Goal: Navigation & Orientation: Find specific page/section

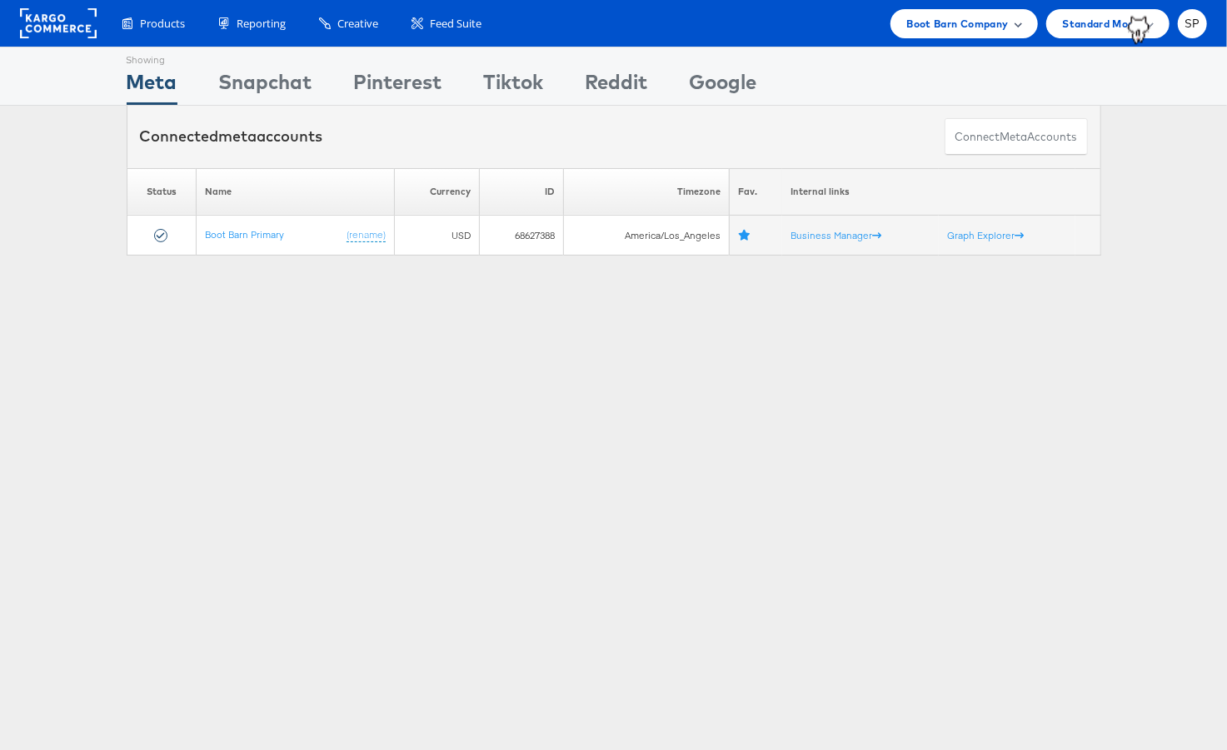
click at [932, 17] on span "Boot Barn Company" at bounding box center [958, 23] width 102 height 17
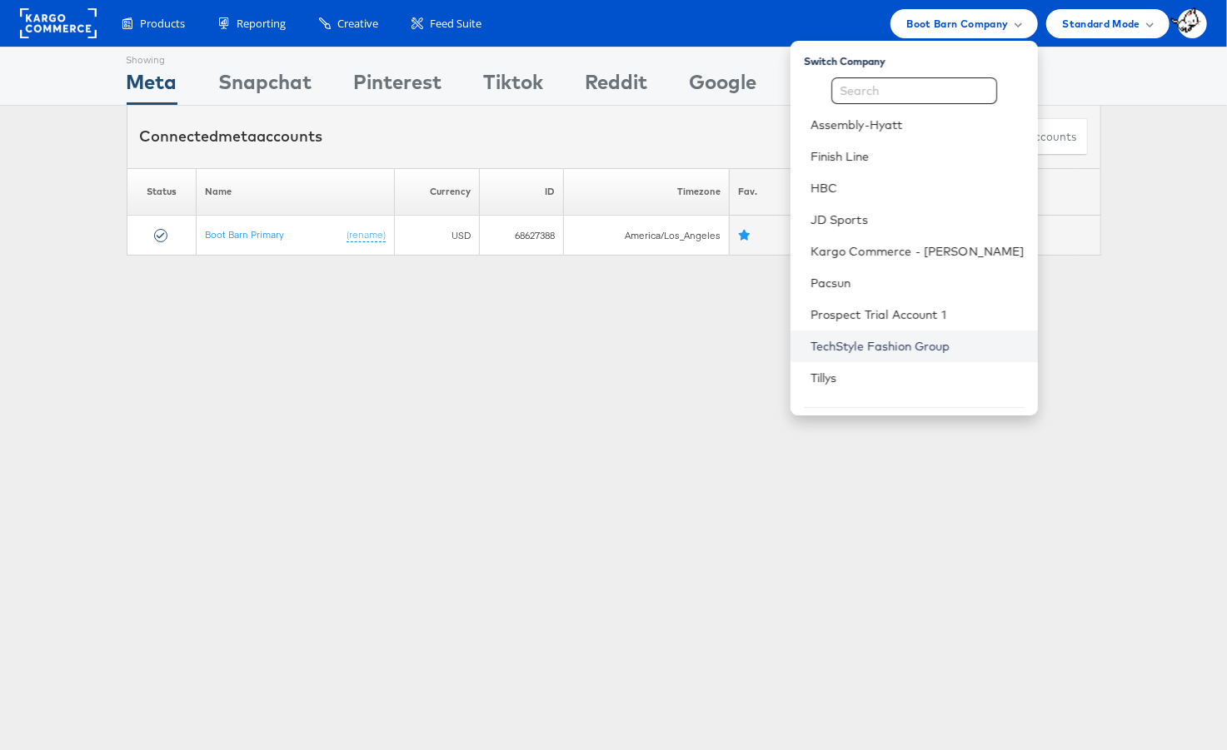
click at [904, 344] on link "TechStyle Fashion Group" at bounding box center [917, 346] width 214 height 17
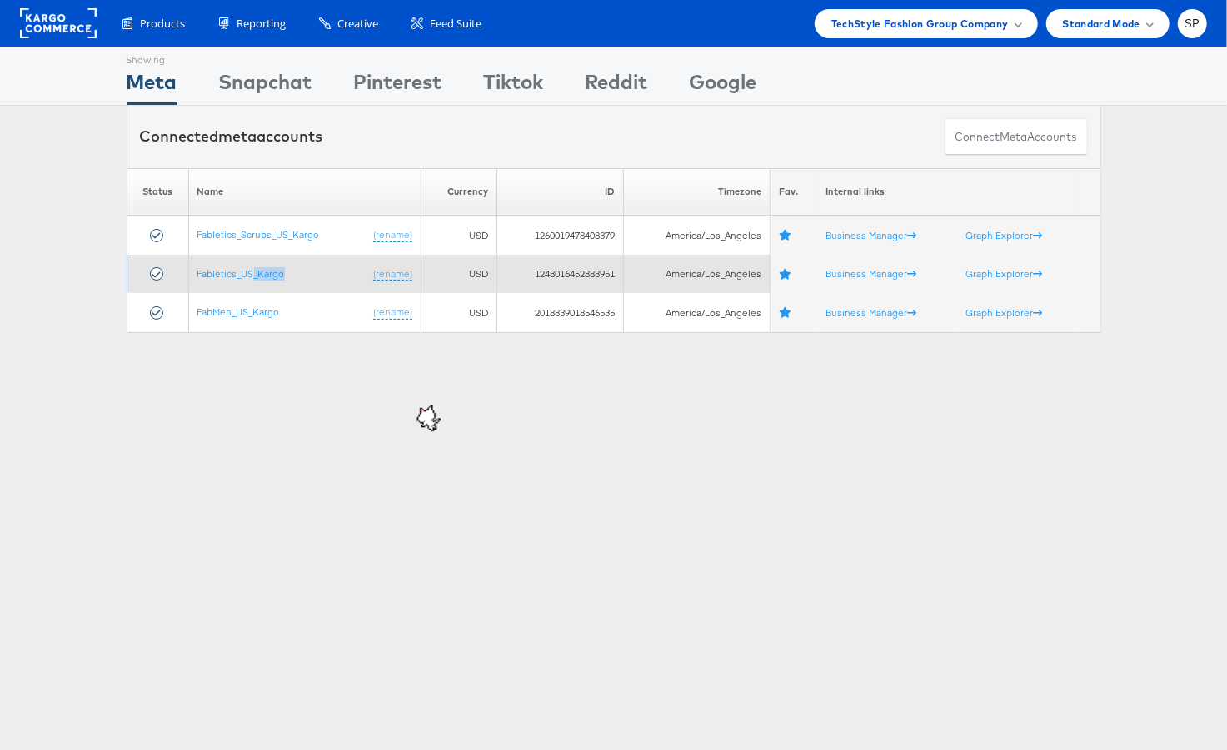
drag, startPoint x: 253, startPoint y: 277, endPoint x: 258, endPoint y: 287, distance: 11.2
click at [258, 287] on td "Fabletics_US_Kargo (rename)" at bounding box center [304, 274] width 232 height 39
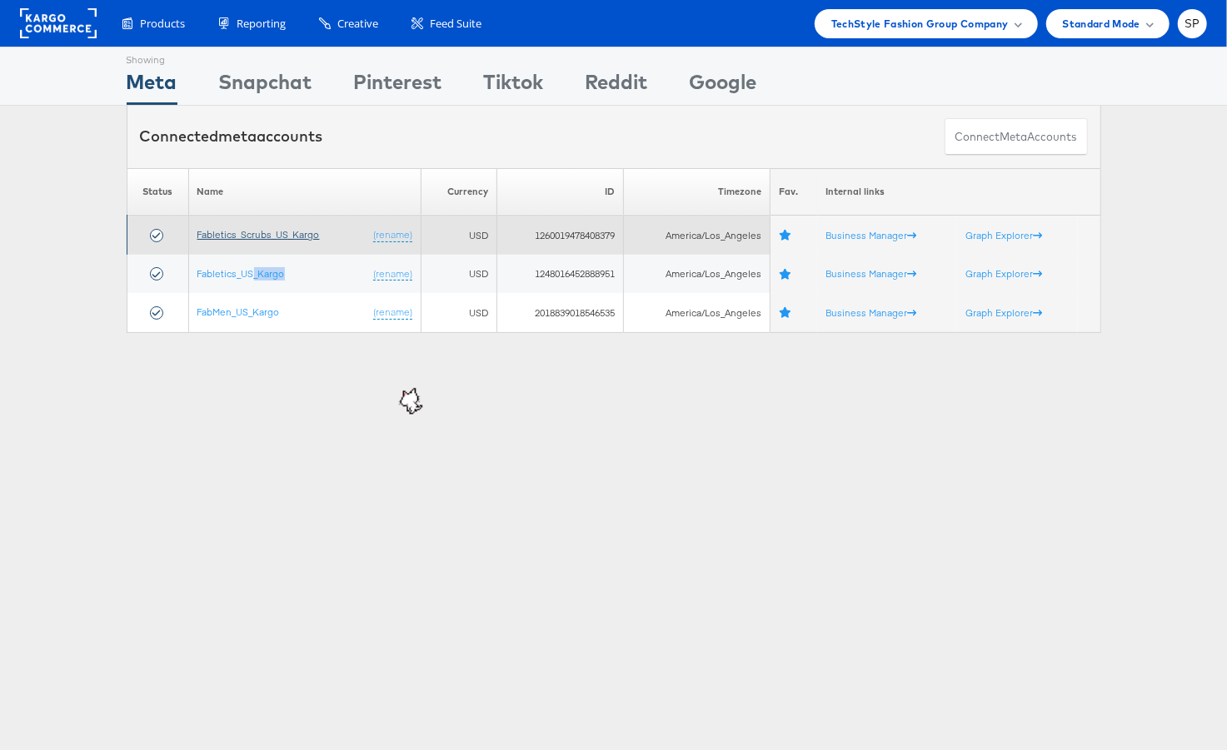
click at [282, 234] on link "Fabletics_Scrubs_US_Kargo" at bounding box center [258, 234] width 122 height 12
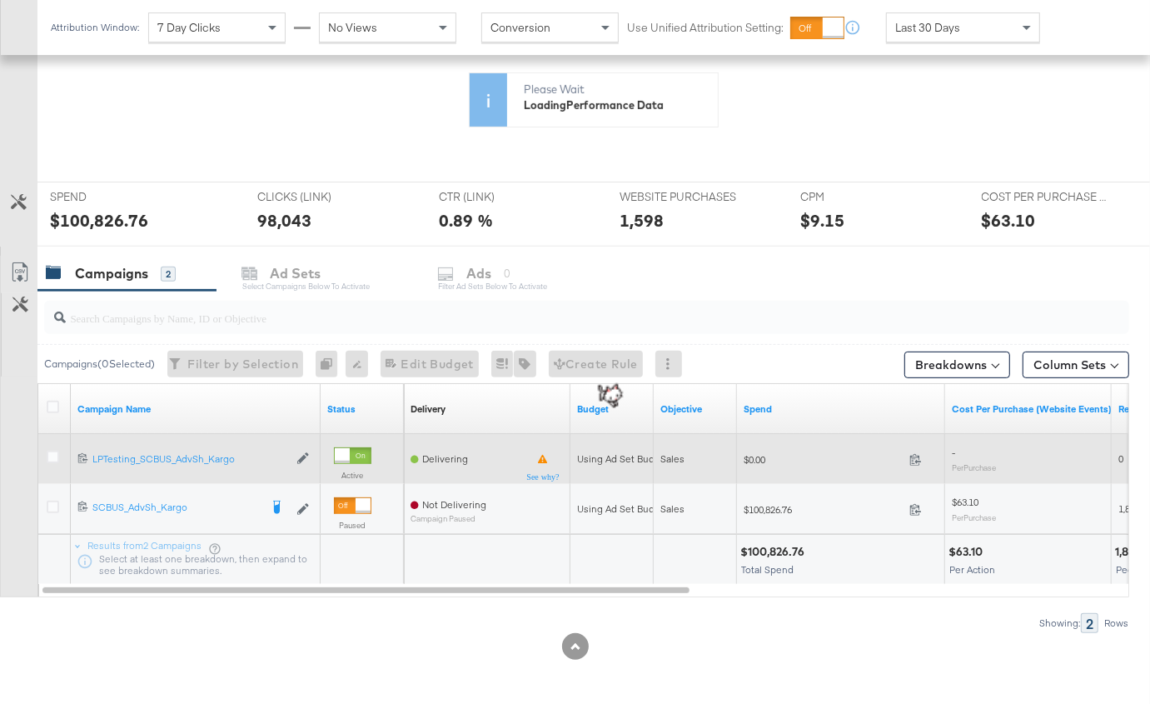
scroll to position [506, 0]
